Goal: Task Accomplishment & Management: Use online tool/utility

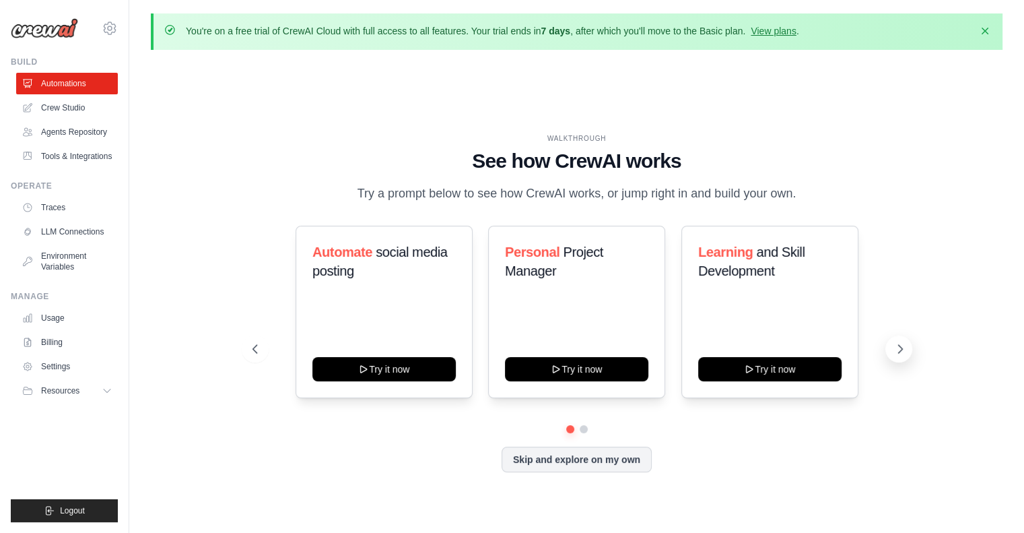
click at [903, 348] on icon at bounding box center [899, 348] width 13 height 13
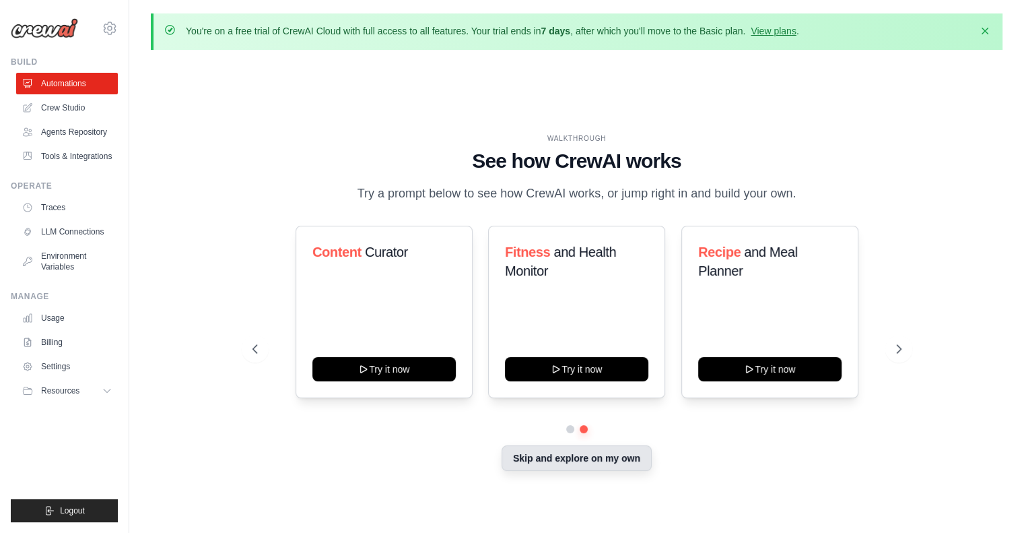
click at [585, 465] on button "Skip and explore on my own" at bounding box center [577, 458] width 150 height 26
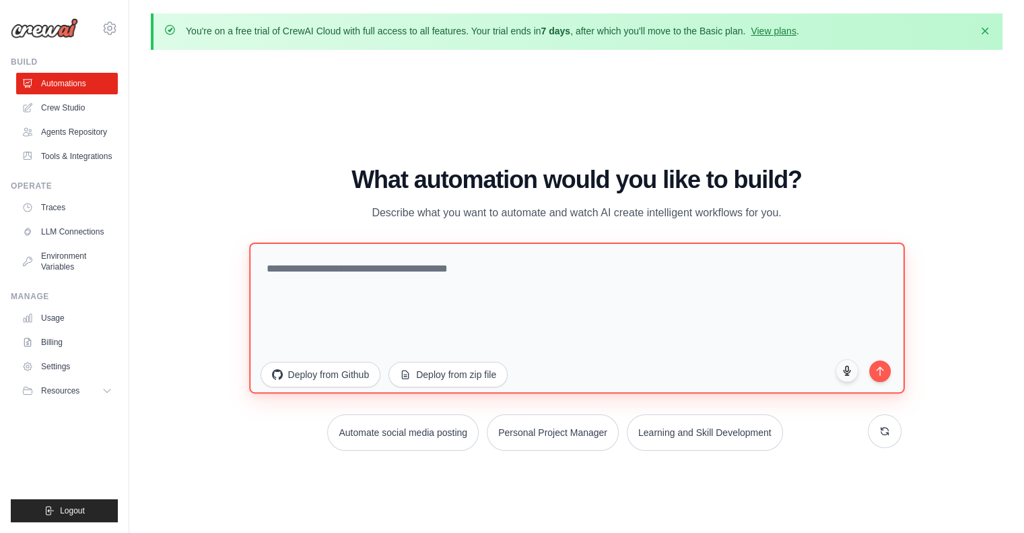
click at [467, 266] on textarea at bounding box center [577, 317] width 656 height 151
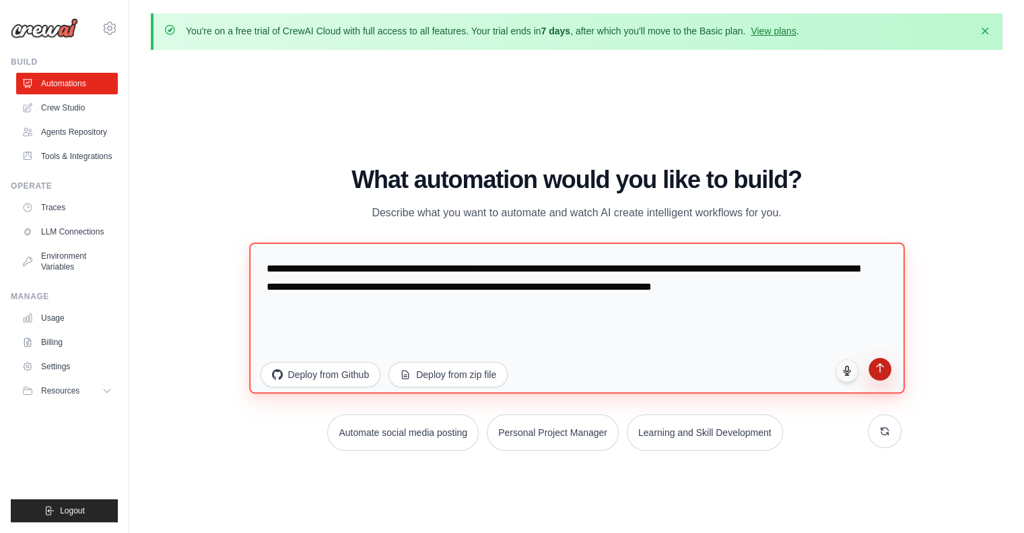
type textarea "**********"
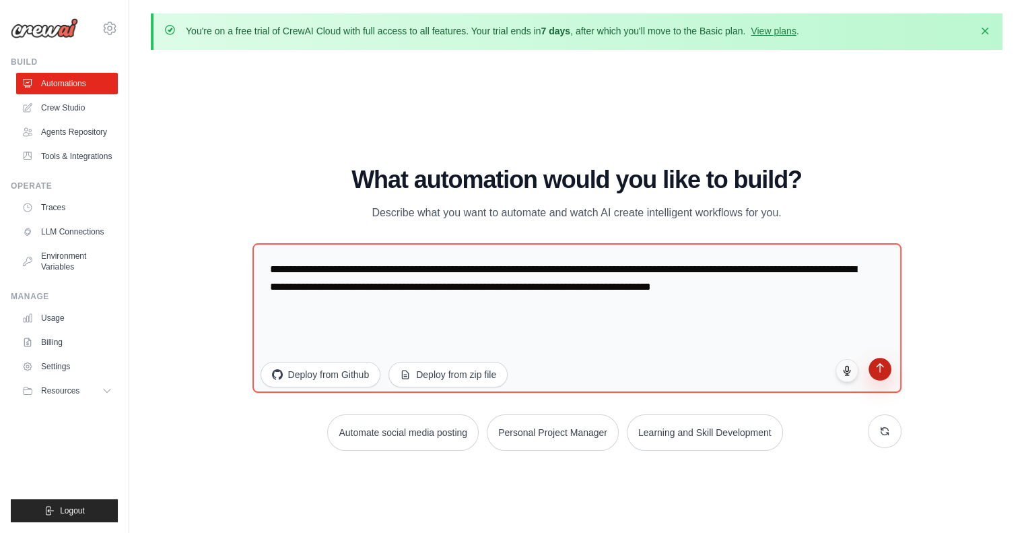
click at [879, 372] on icon "submit" at bounding box center [879, 367] width 11 height 11
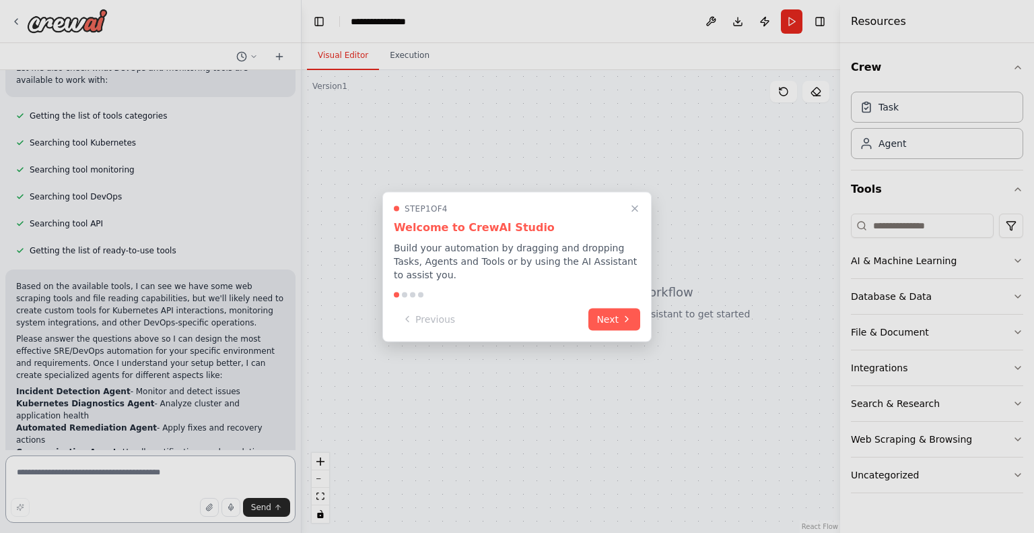
scroll to position [703, 0]
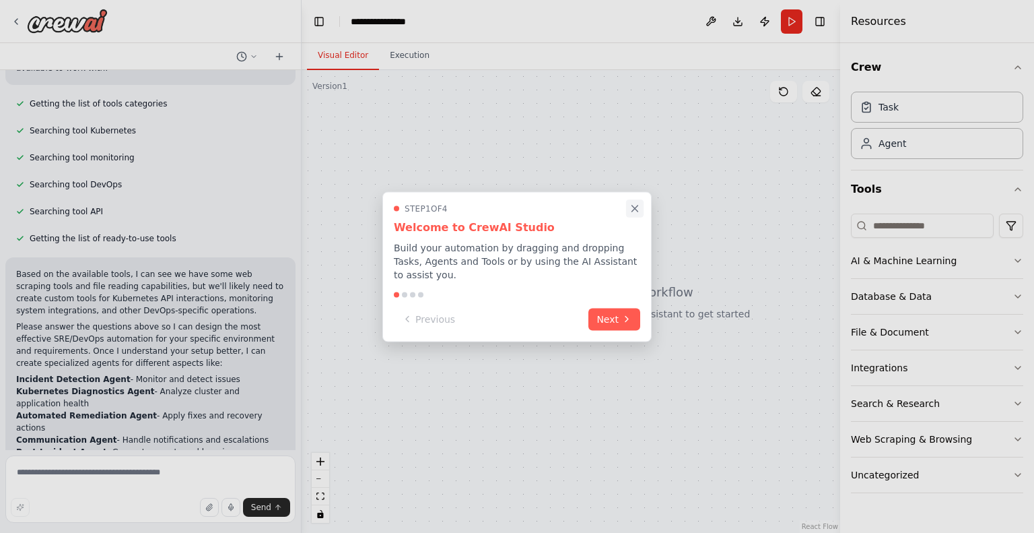
click at [633, 214] on icon "Close walkthrough" at bounding box center [635, 208] width 12 height 12
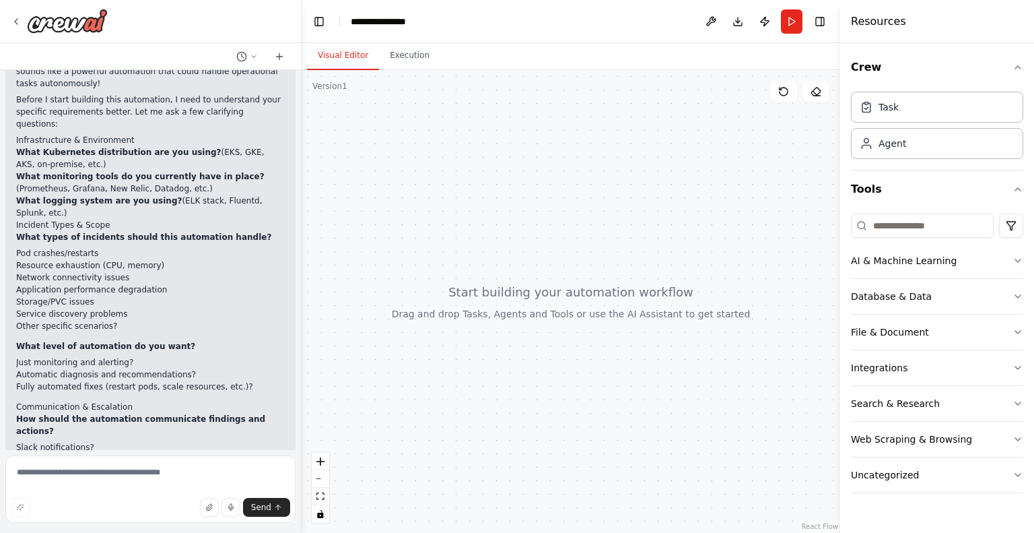
scroll to position [162, 0]
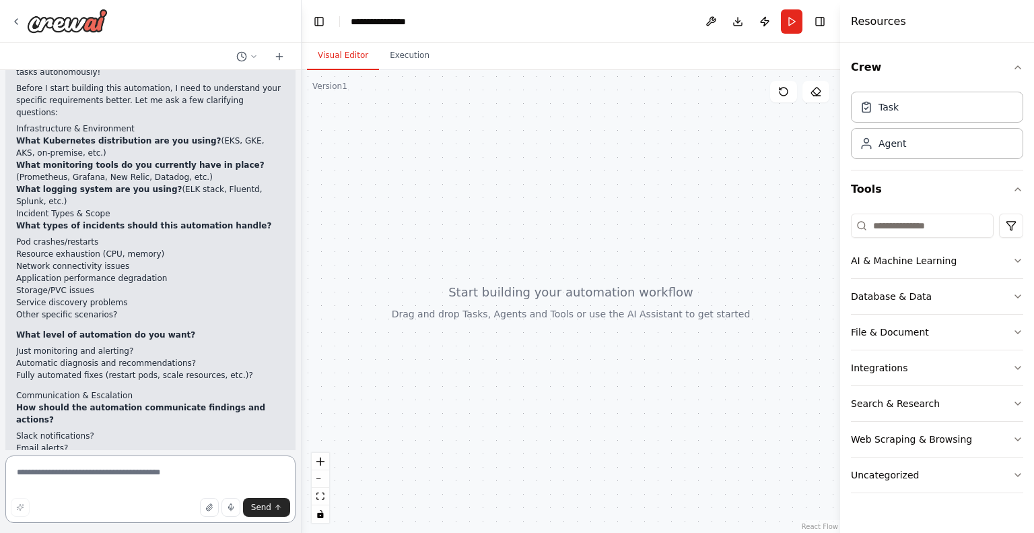
click at [73, 473] on textarea at bounding box center [150, 488] width 290 height 67
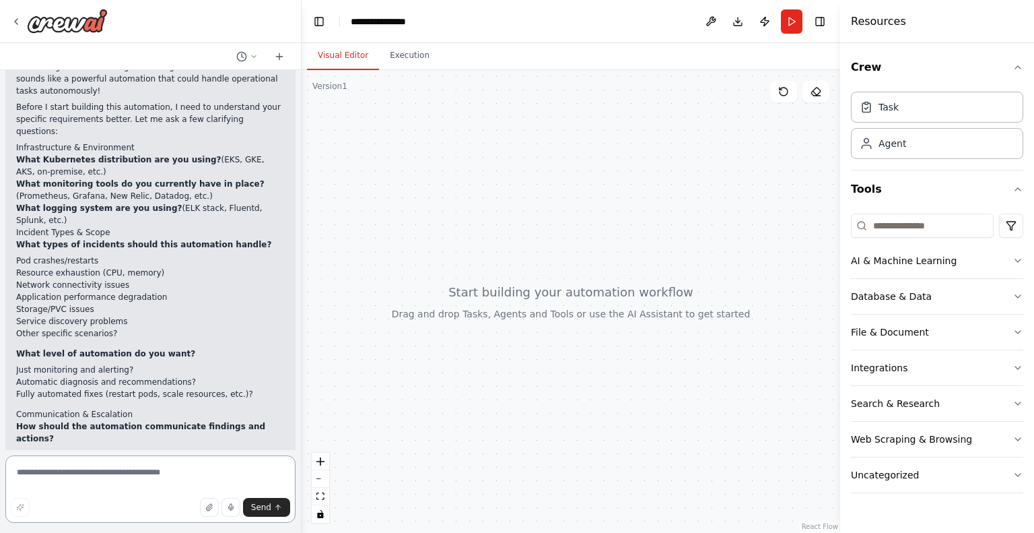
scroll to position [148, 0]
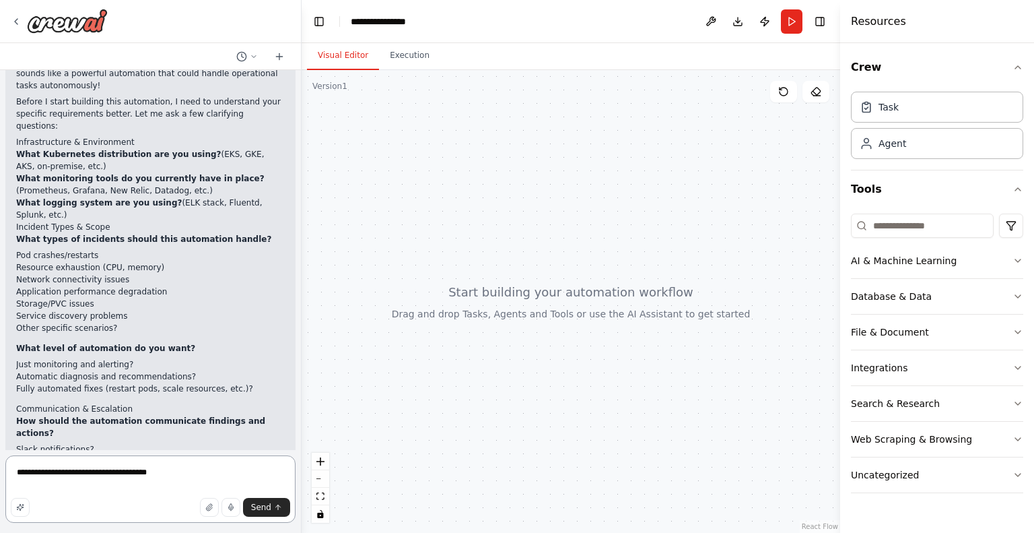
type textarea "**********"
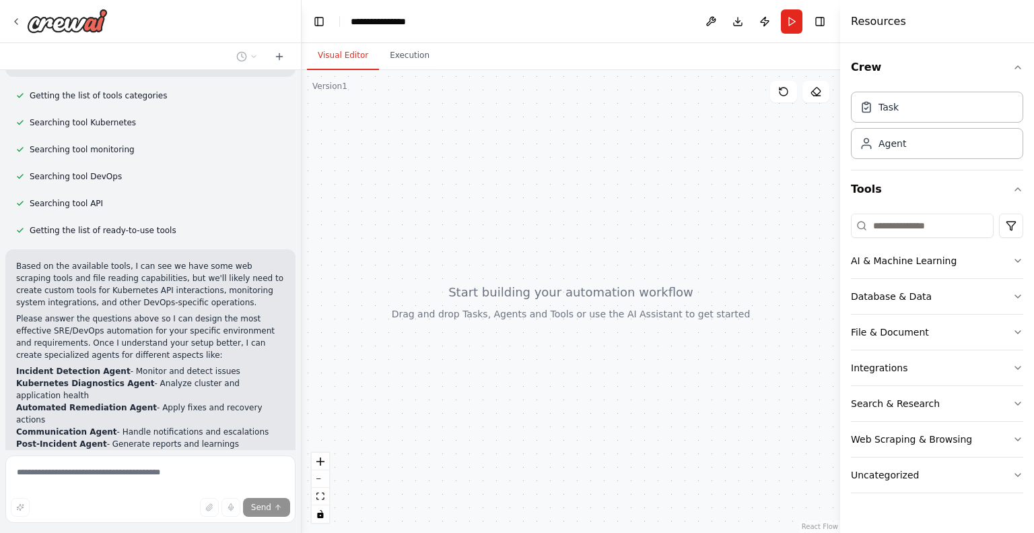
scroll to position [800, 0]
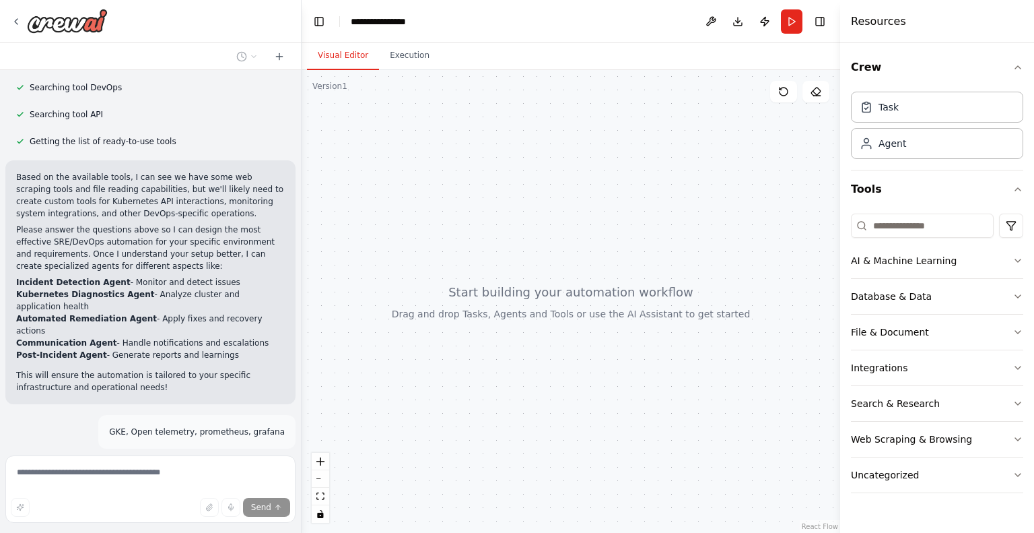
click at [269, 475] on span "Stop" at bounding box center [278, 480] width 18 height 11
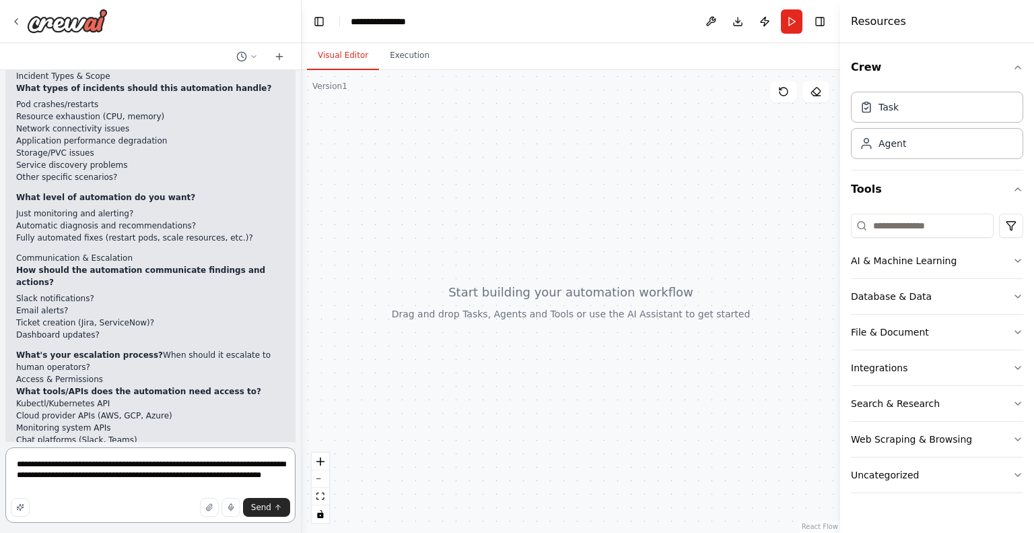
scroll to position [299, 0]
type textarea "**********"
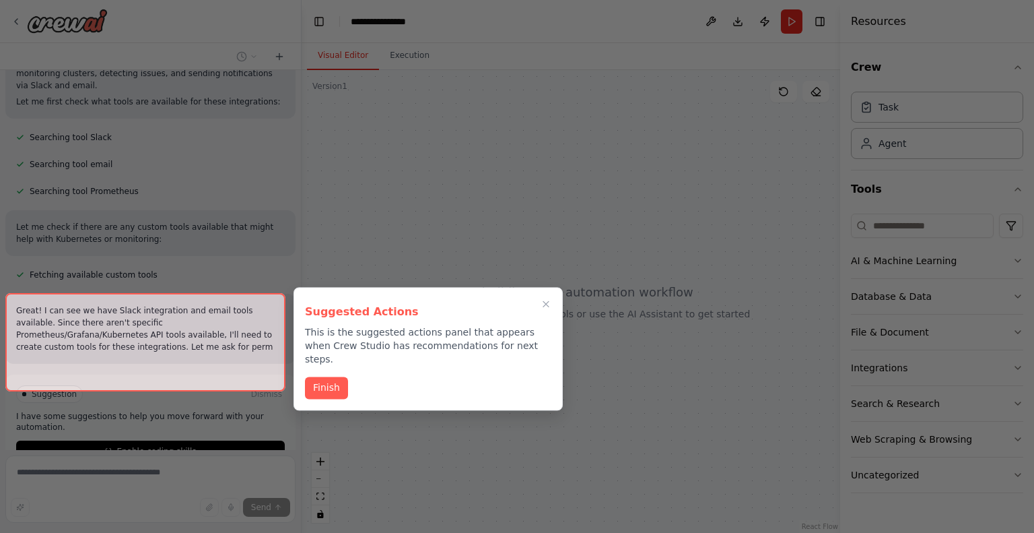
scroll to position [1293, 0]
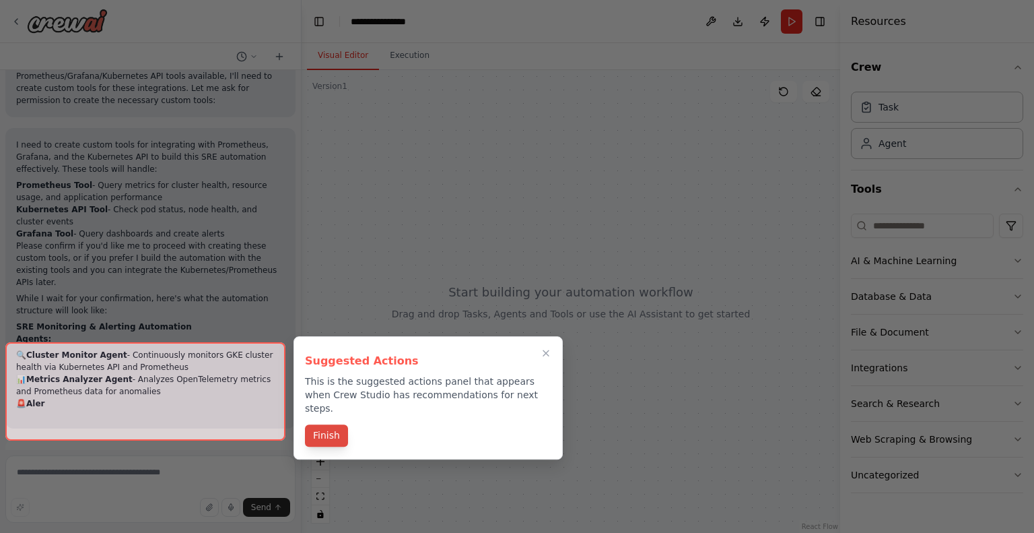
click at [323, 426] on button "Finish" at bounding box center [326, 435] width 43 height 22
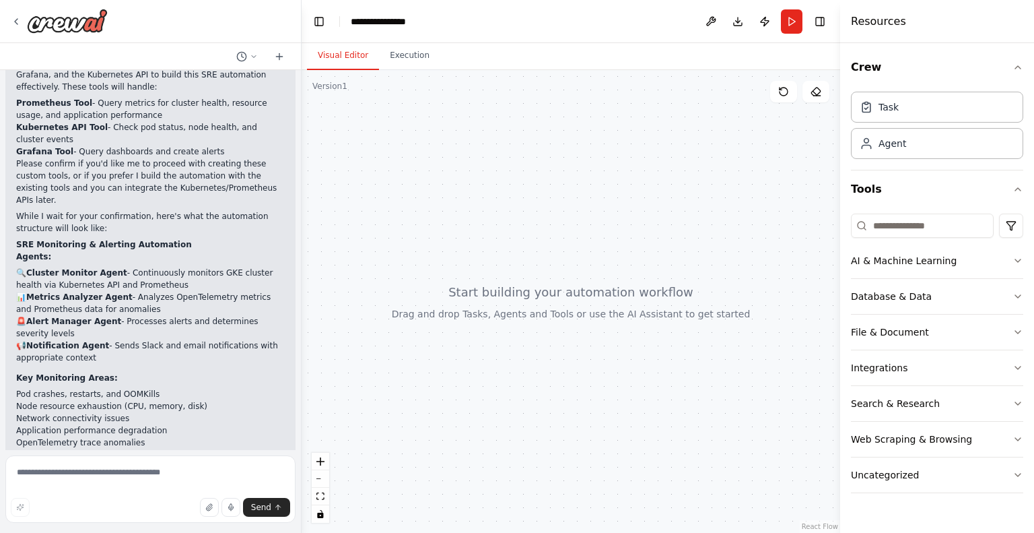
scroll to position [1698, 0]
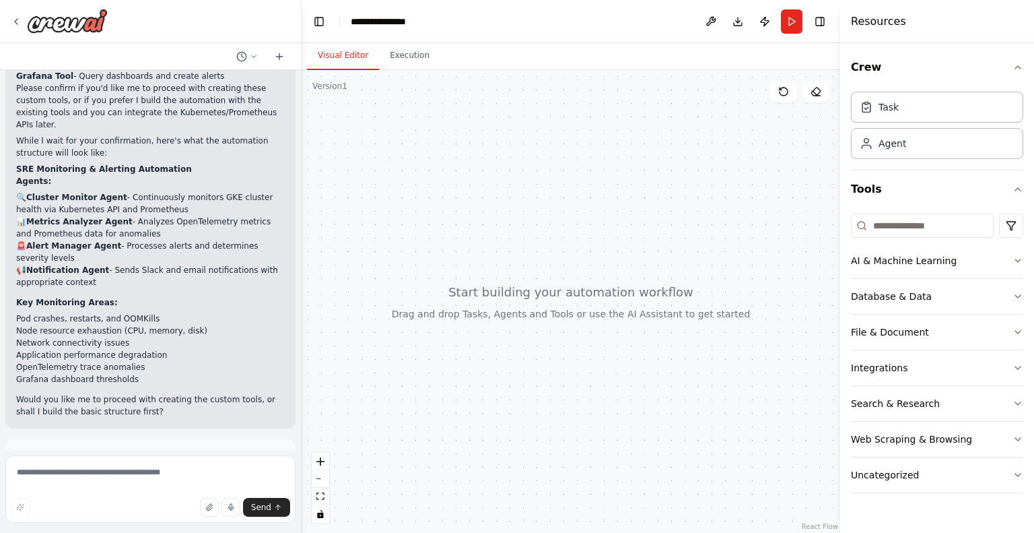
click at [160, 510] on span "Enable coding skills" at bounding box center [155, 515] width 79 height 11
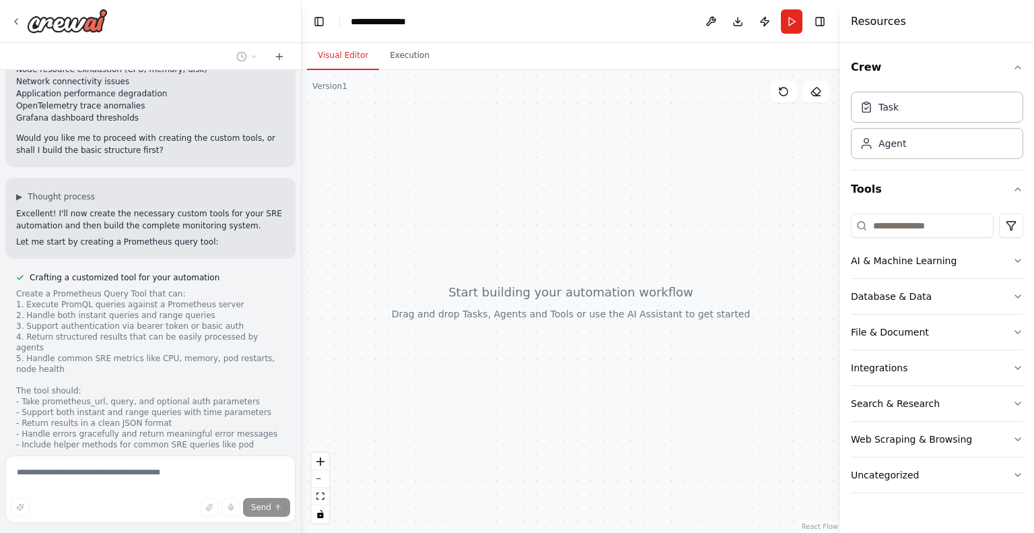
scroll to position [2051, 0]
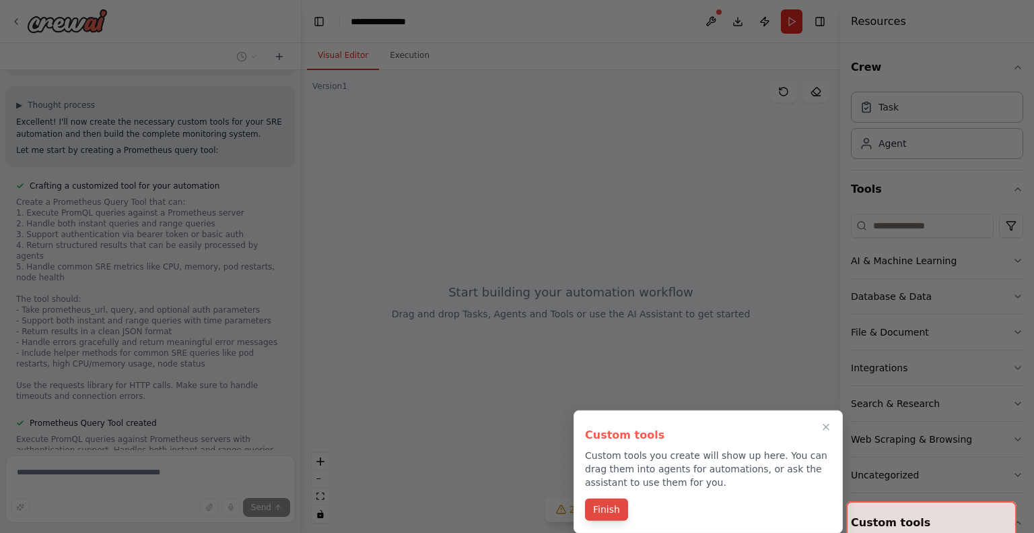
click at [609, 509] on button "Finish" at bounding box center [606, 509] width 43 height 22
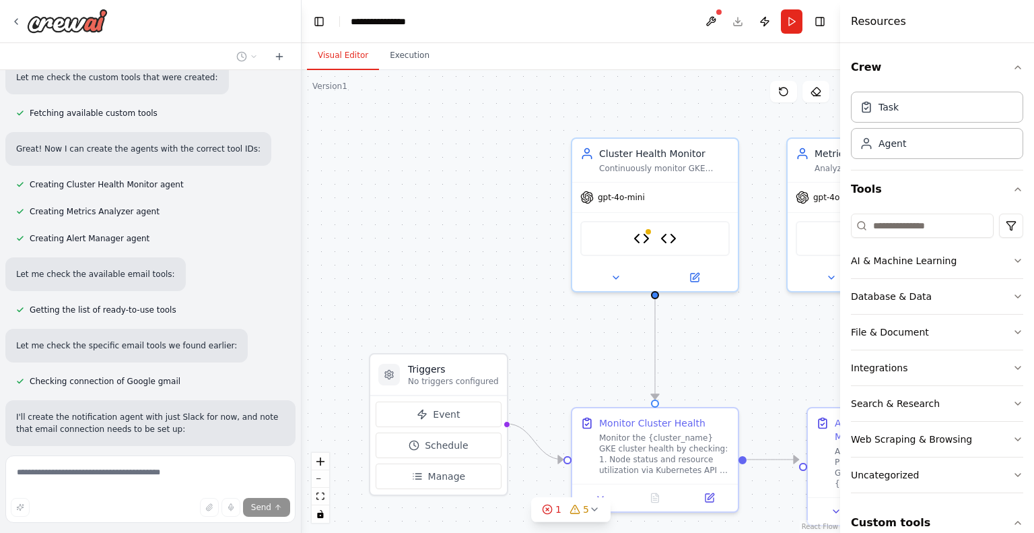
scroll to position [3867, 0]
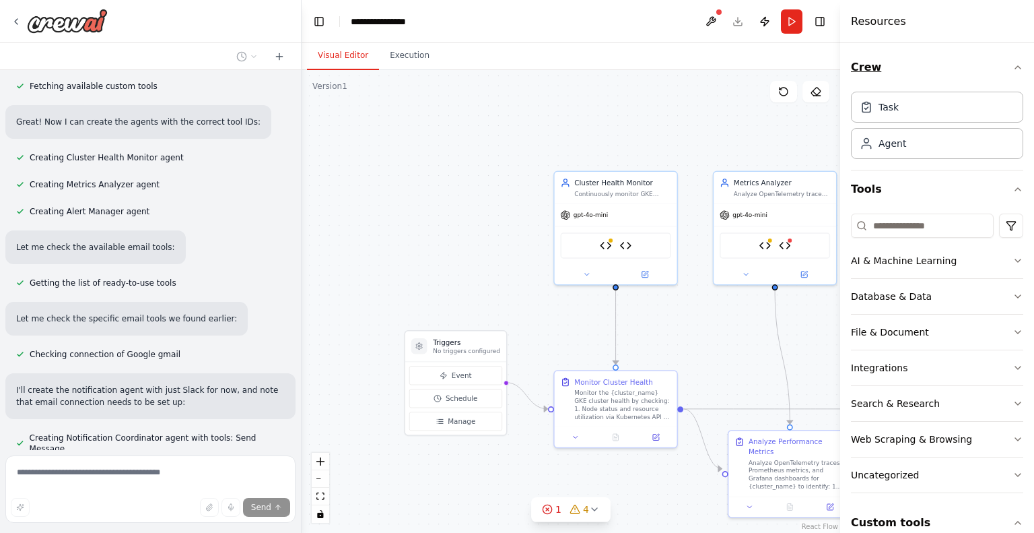
click at [1013, 69] on icon "button" at bounding box center [1018, 67] width 11 height 11
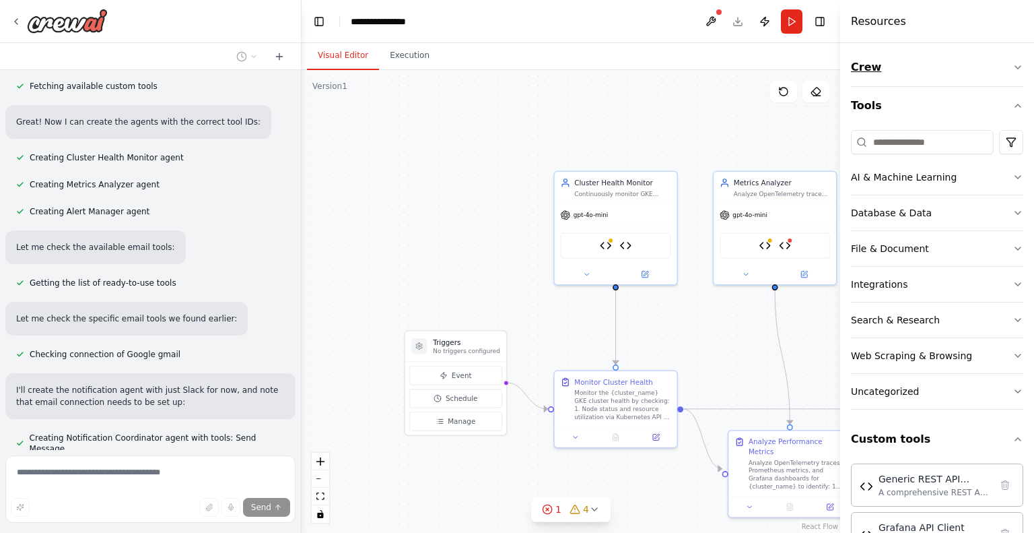
scroll to position [3894, 0]
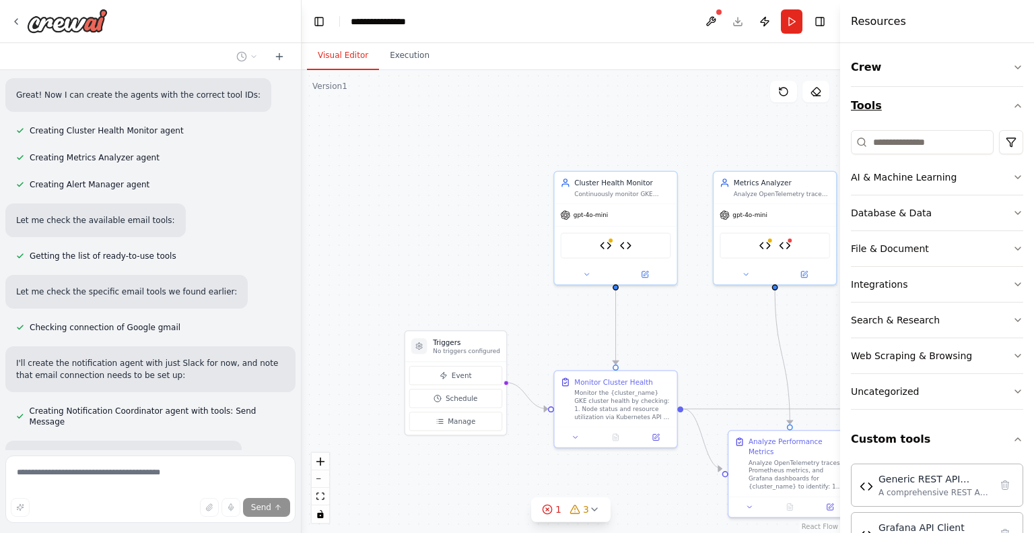
click at [1013, 107] on icon "button" at bounding box center [1018, 105] width 11 height 11
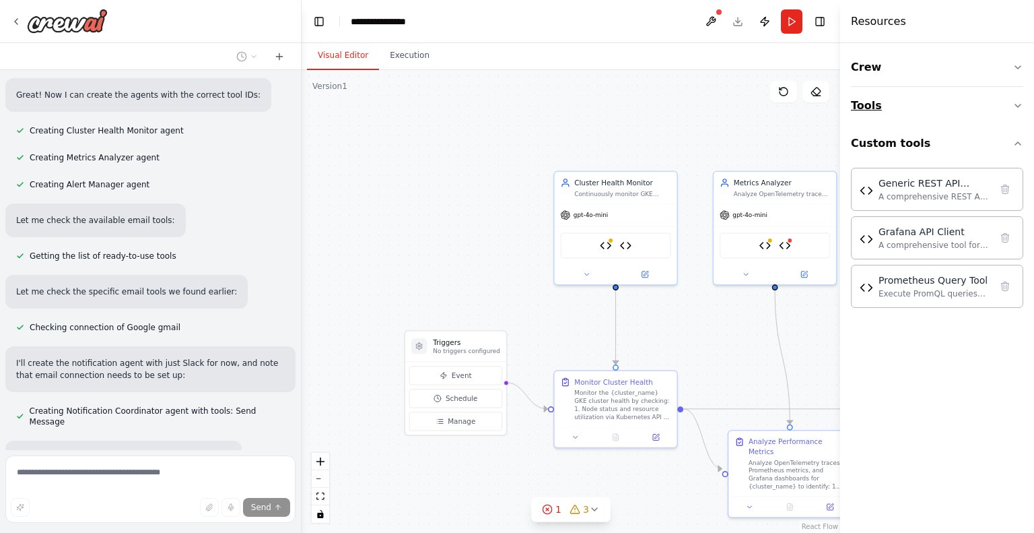
scroll to position [3926, 0]
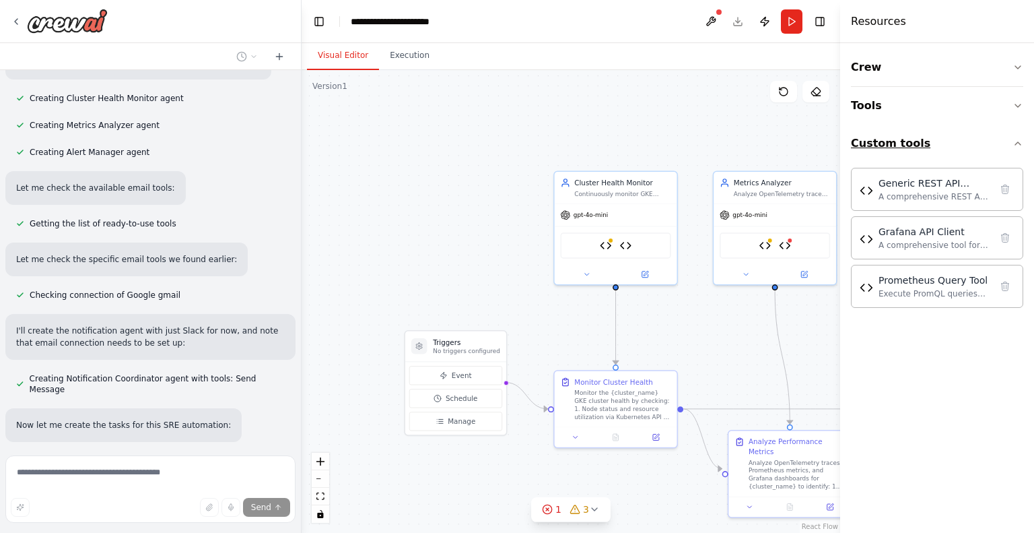
click at [1018, 139] on icon "button" at bounding box center [1018, 143] width 11 height 11
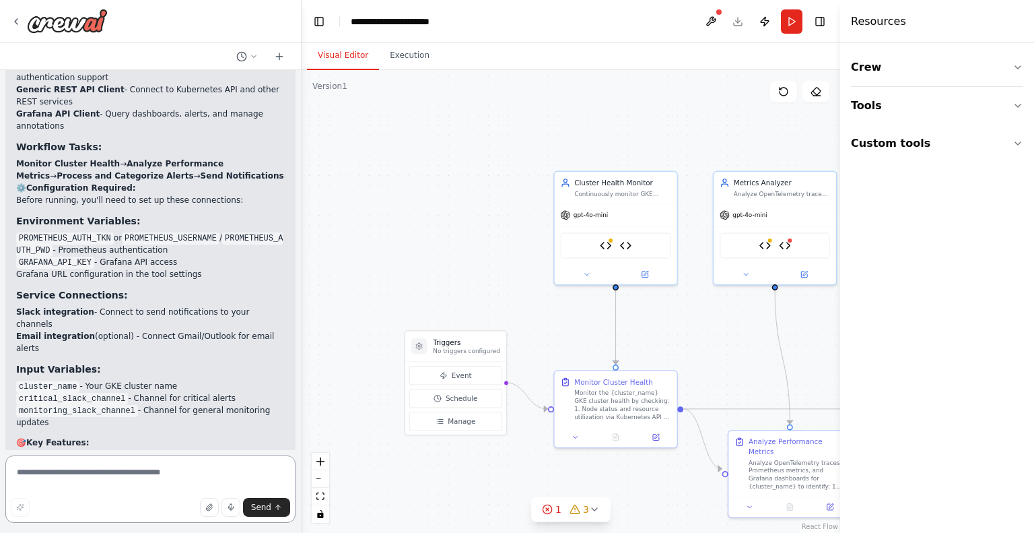
scroll to position [4812, 0]
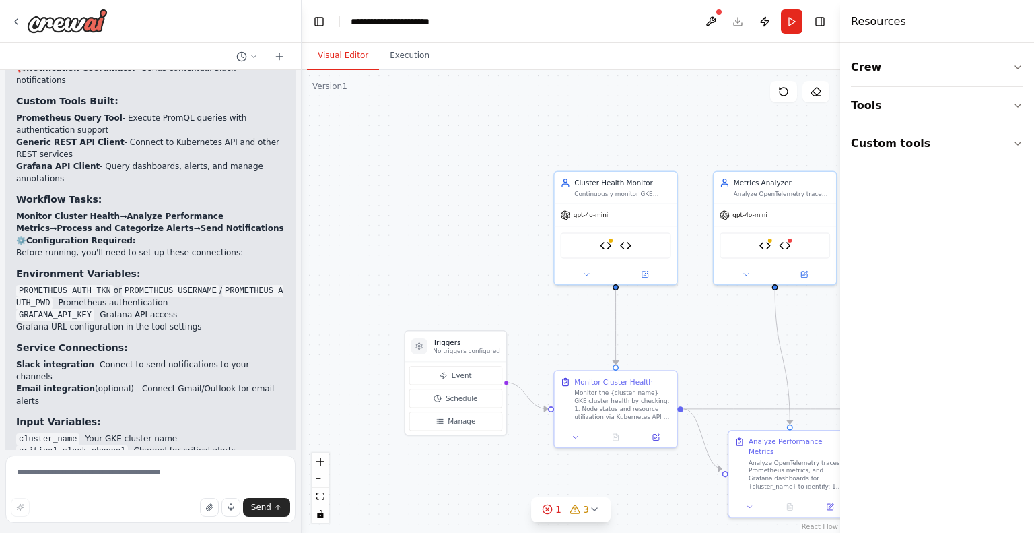
scroll to position [4683, 0]
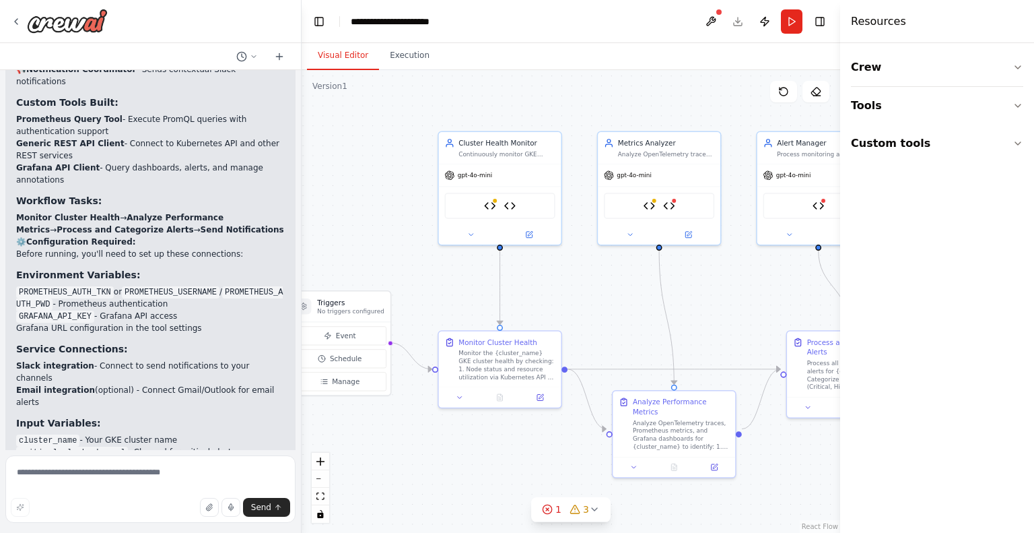
drag, startPoint x: 496, startPoint y: 281, endPoint x: 341, endPoint y: 209, distance: 170.8
click at [341, 209] on div ".deletable-edge-delete-btn { width: 20px; height: 20px; border: 0px solid #ffff…" at bounding box center [571, 301] width 539 height 463
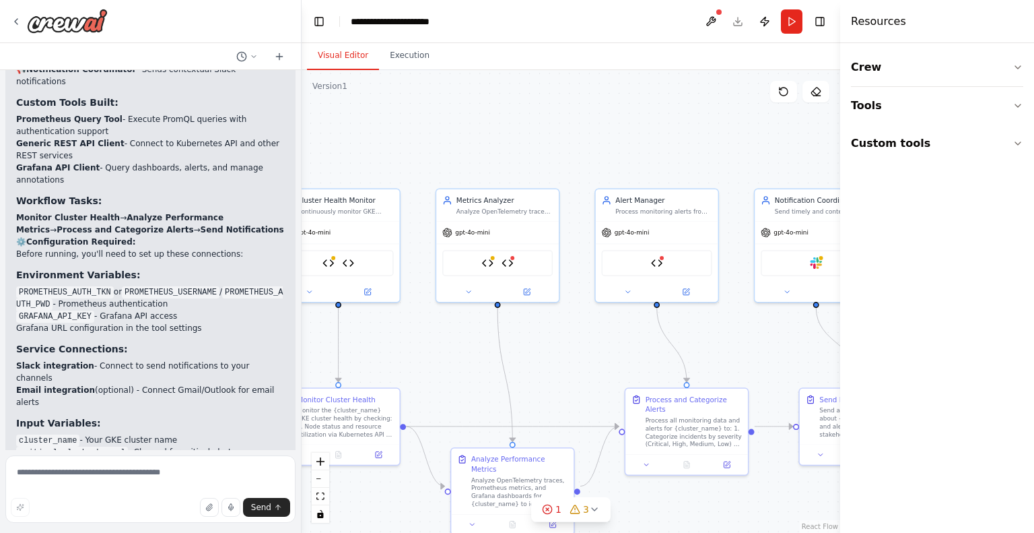
drag, startPoint x: 341, startPoint y: 209, endPoint x: 218, endPoint y: 299, distance: 151.8
click at [218, 299] on div "Automate SRE and DevOps tasks , especially the operational aspects of it. This …" at bounding box center [517, 266] width 1034 height 533
drag, startPoint x: 218, startPoint y: 299, endPoint x: 71, endPoint y: 276, distance: 149.2
click at [574, 149] on div ".deletable-edge-delete-btn { width: 20px; height: 20px; border: 0px solid #ffff…" at bounding box center [571, 301] width 539 height 463
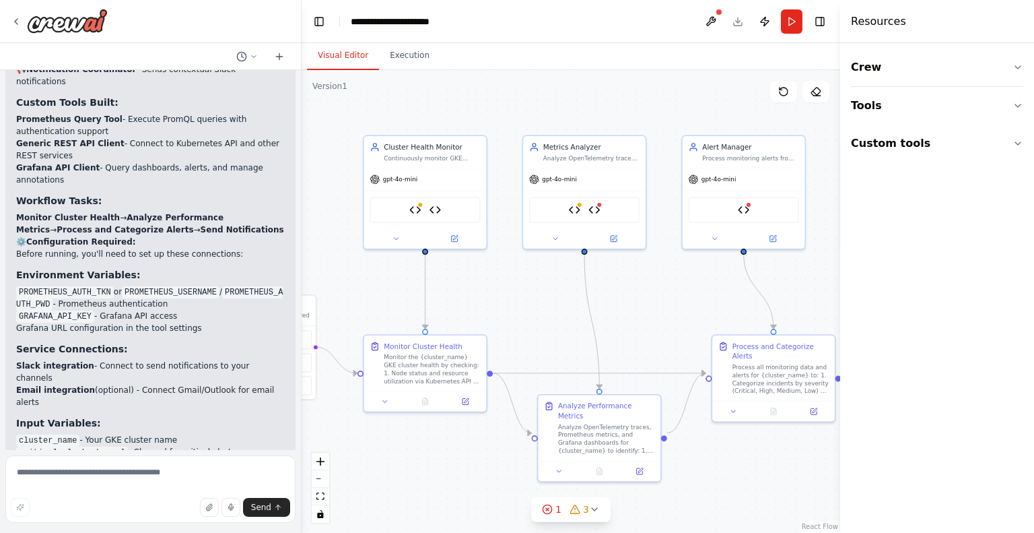
drag, startPoint x: 618, startPoint y: 139, endPoint x: 691, endPoint y: 94, distance: 85.6
click at [691, 94] on div ".deletable-edge-delete-btn { width: 20px; height: 20px; border: 0px solid #ffff…" at bounding box center [571, 301] width 539 height 463
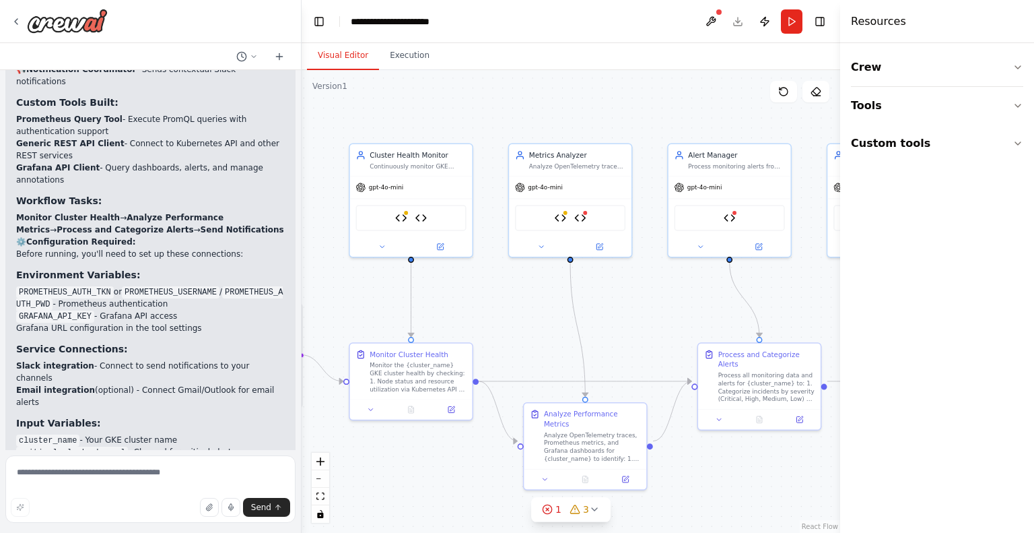
click at [611, 88] on div ".deletable-edge-delete-btn { width: 20px; height: 20px; border: 0px solid #ffff…" at bounding box center [571, 301] width 539 height 463
click at [916, 378] on div "Crew Tools Custom tools" at bounding box center [937, 287] width 194 height 489
click at [269, 506] on span "Send" at bounding box center [261, 507] width 20 height 11
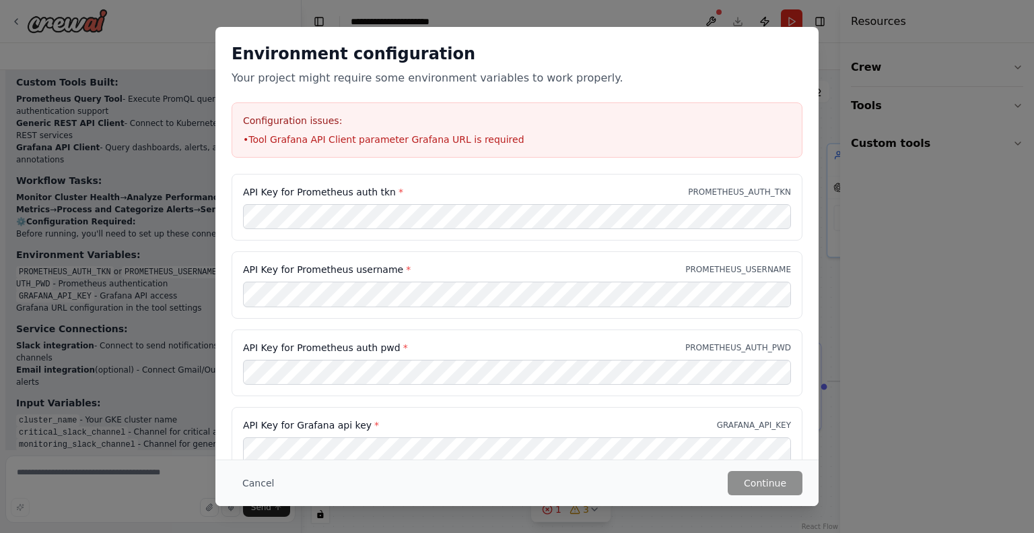
click at [526, 319] on div "API Key for Prometheus auth tkn * PROMETHEUS_AUTH_TKN API Key for Prometheus us…" at bounding box center [517, 324] width 571 height 300
click at [267, 476] on button "Cancel" at bounding box center [258, 483] width 53 height 24
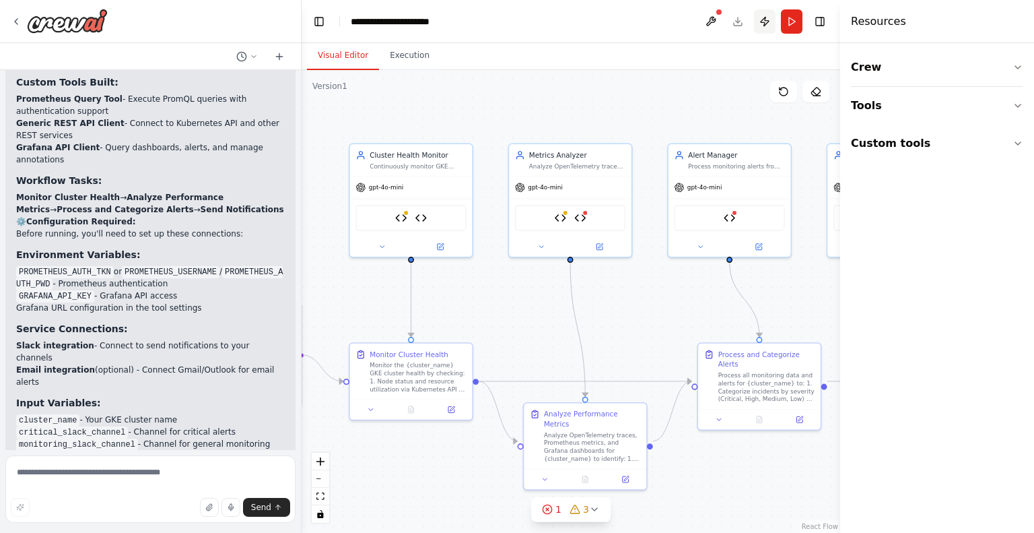
click at [765, 21] on button "Publish" at bounding box center [765, 21] width 22 height 24
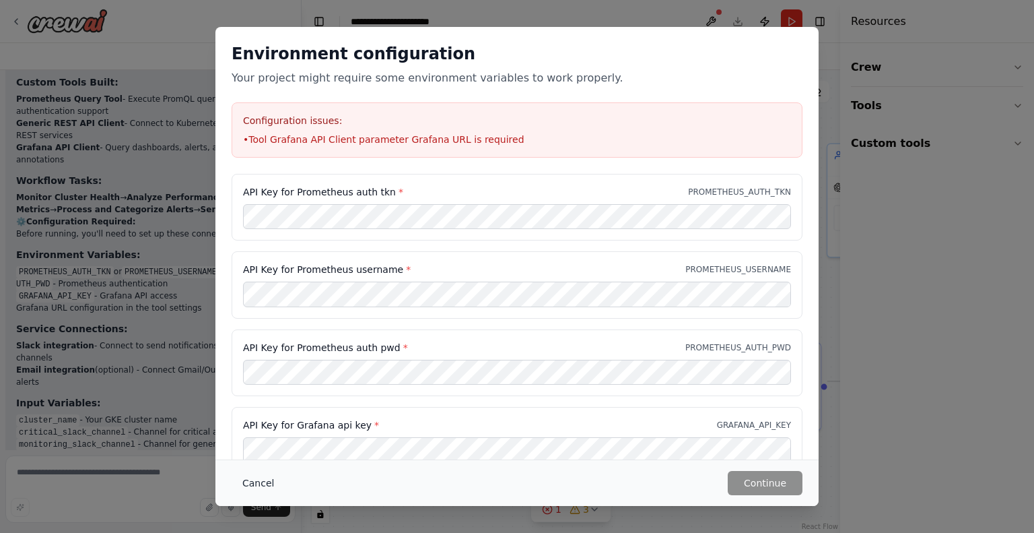
click at [256, 479] on button "Cancel" at bounding box center [258, 483] width 53 height 24
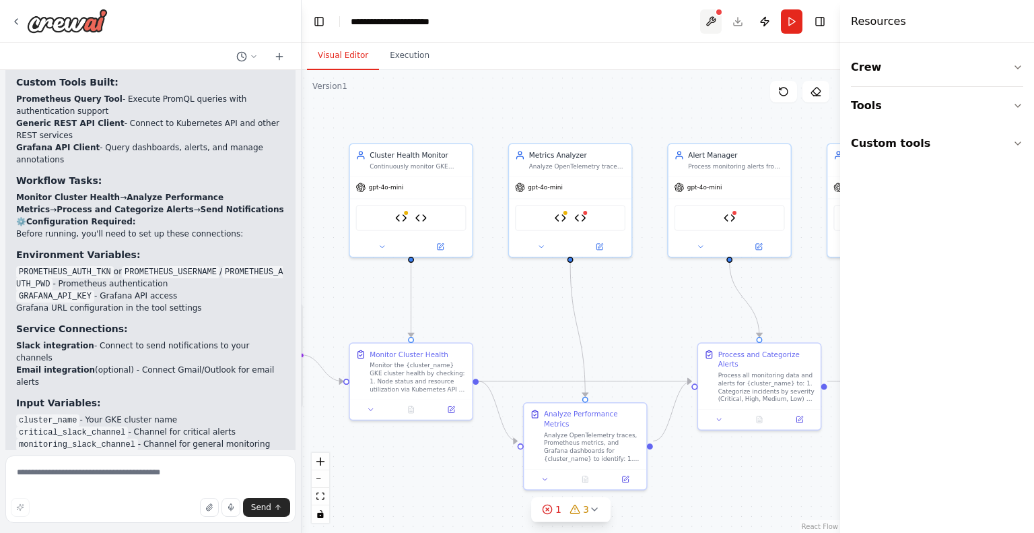
click at [708, 18] on button at bounding box center [711, 21] width 22 height 24
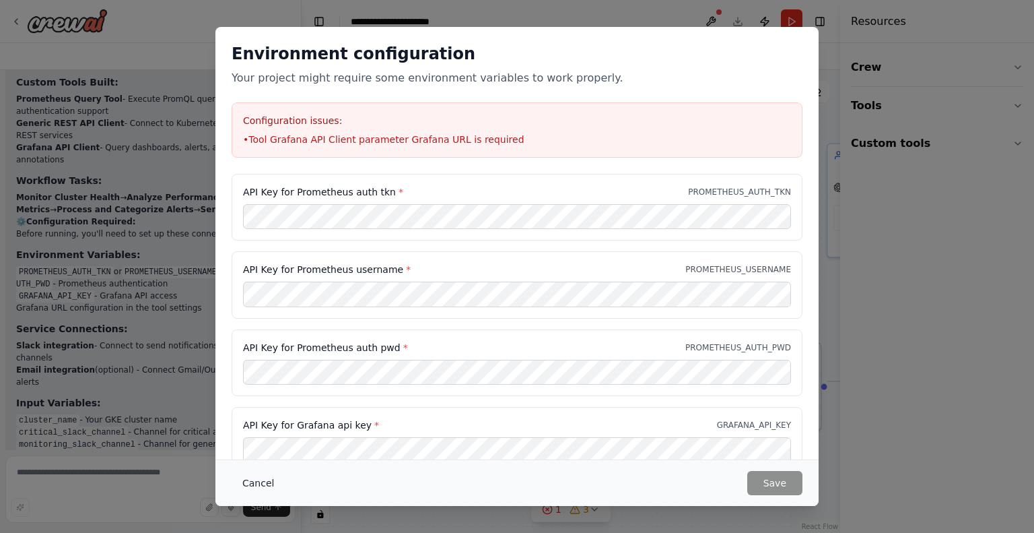
click at [264, 482] on button "Cancel" at bounding box center [258, 483] width 53 height 24
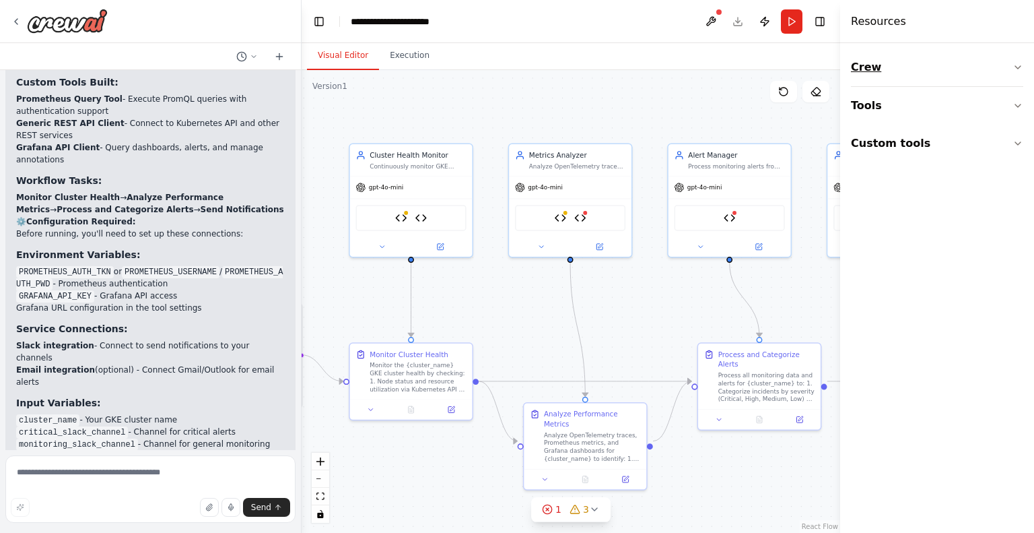
click at [1019, 65] on icon "button" at bounding box center [1018, 67] width 11 height 11
click at [1018, 188] on icon "button" at bounding box center [1018, 189] width 11 height 11
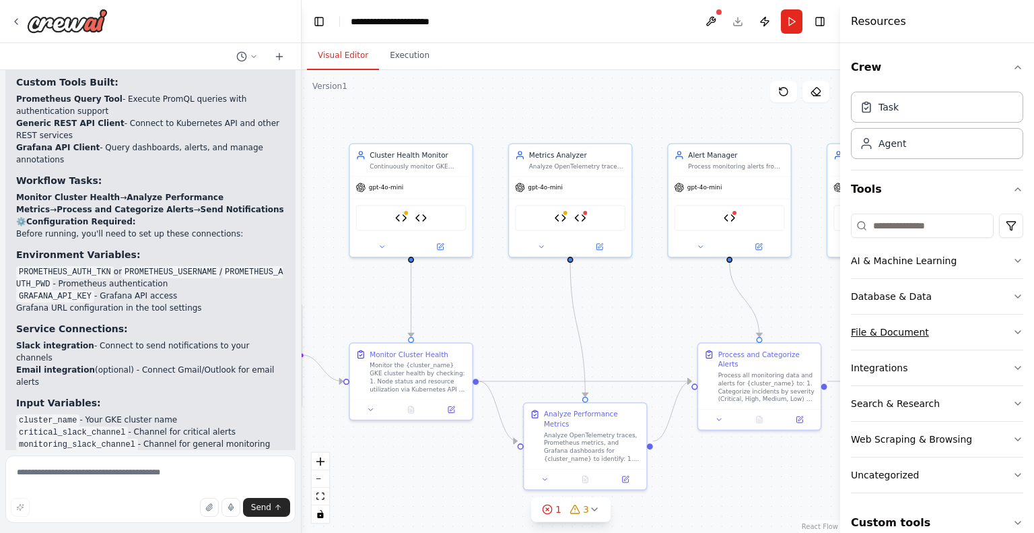
scroll to position [18, 0]
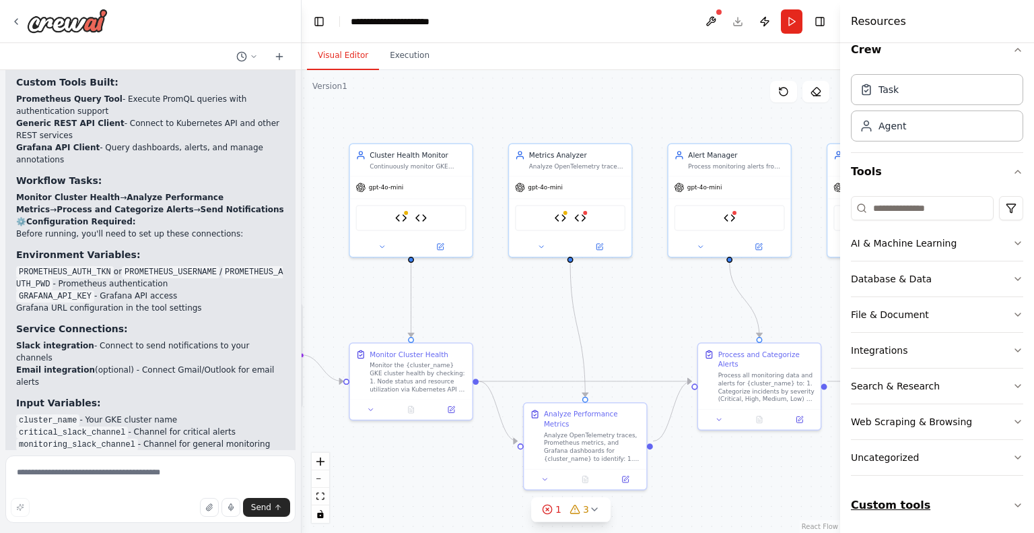
click at [1013, 500] on icon "button" at bounding box center [1018, 505] width 11 height 11
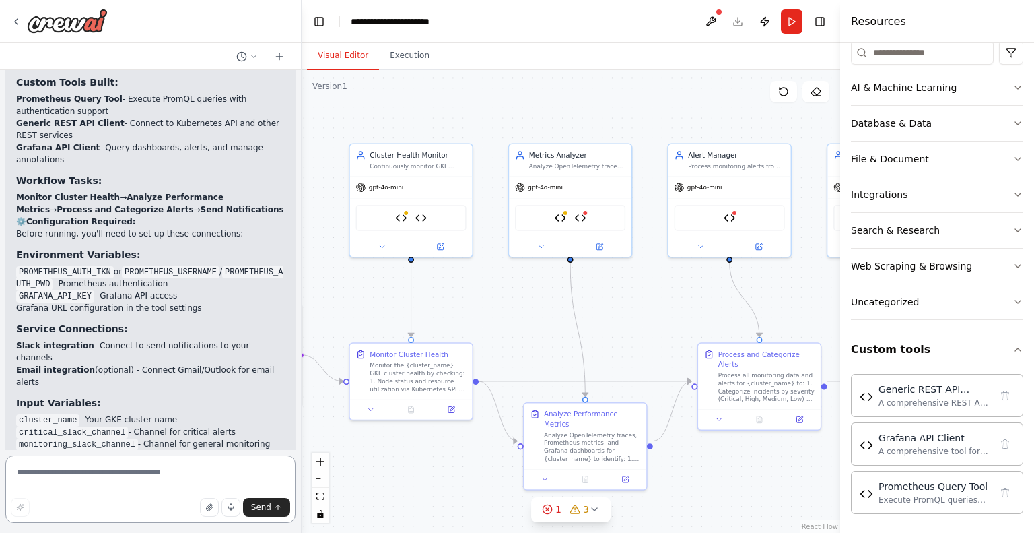
click at [125, 478] on textarea at bounding box center [150, 488] width 290 height 67
type textarea "**********"
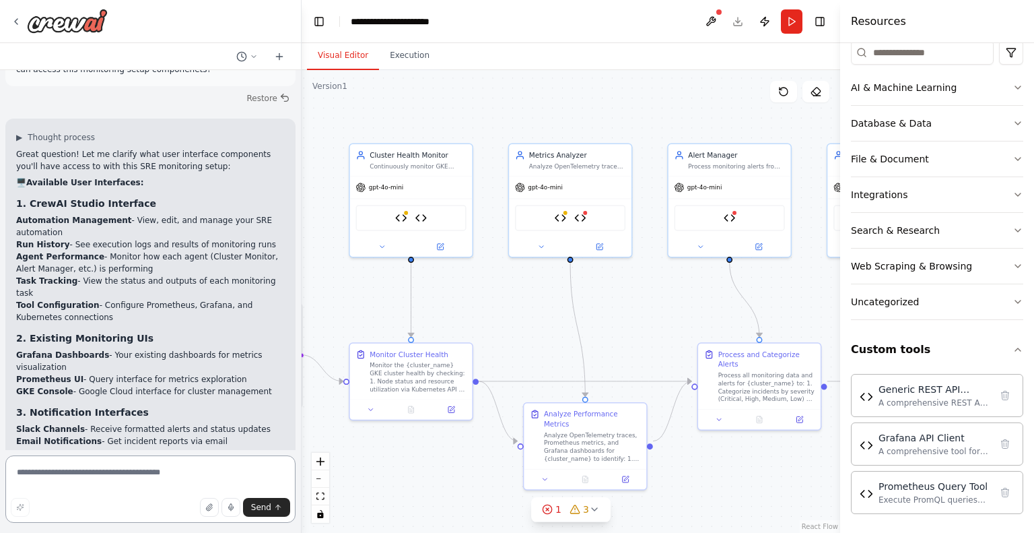
scroll to position [5443, 0]
